Goal: Information Seeking & Learning: Check status

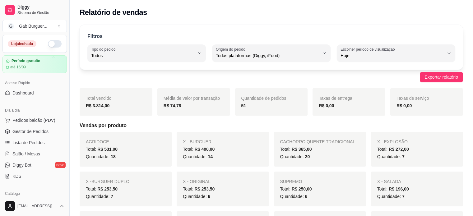
select select "ALL"
select select "0"
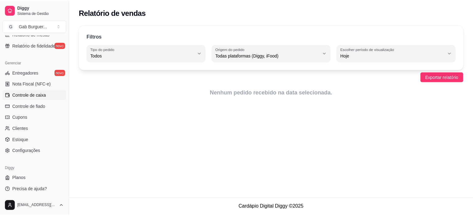
scroll to position [231, 0]
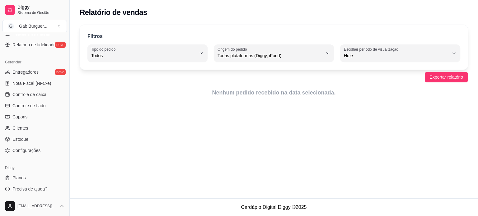
click at [208, 53] on div "ALL Tipo do pedido Todos Entrega Retirada Mesa Consumo local Tipo do pedido Tod…" at bounding box center [273, 52] width 372 height 17
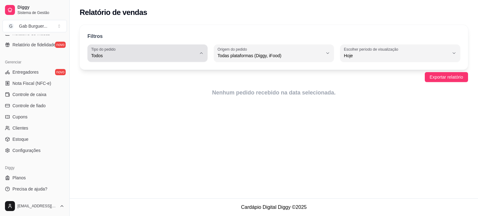
click at [197, 53] on button "Tipo do pedido Todos" at bounding box center [147, 52] width 120 height 17
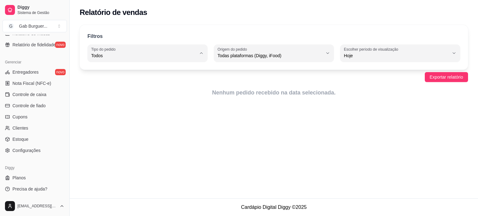
click at [117, 81] on span "Entrega" at bounding box center [145, 80] width 100 height 6
type input "DELIVERY"
select select "DELIVERY"
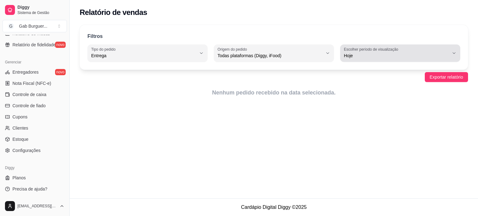
click at [362, 52] on label "Escolher período de visualização" at bounding box center [372, 49] width 56 height 5
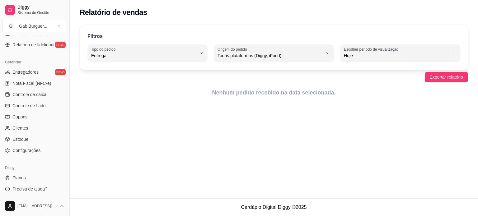
click at [358, 79] on span "Ontem" at bounding box center [397, 80] width 100 height 6
type input "1"
select select "1"
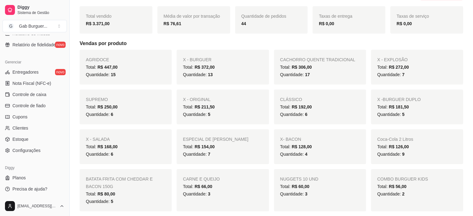
scroll to position [0, 0]
